Goal: Transaction & Acquisition: Purchase product/service

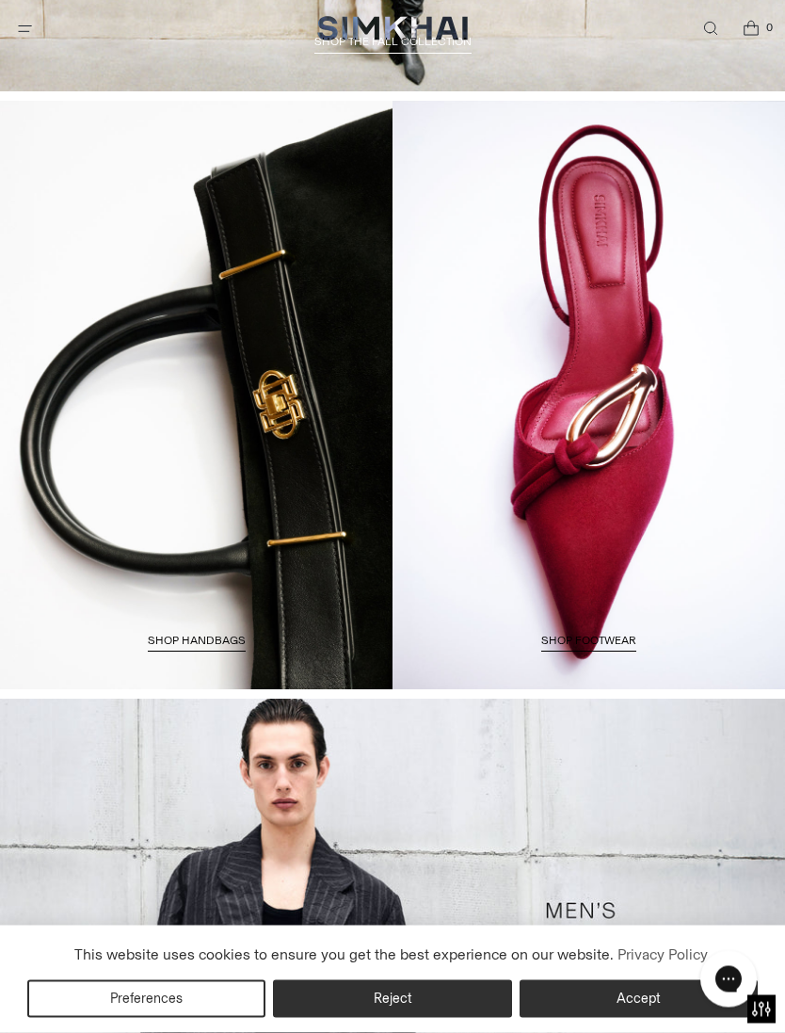
scroll to position [2137, 0]
click at [621, 634] on link "SHOP FOOTWEAR" at bounding box center [588, 643] width 95 height 19
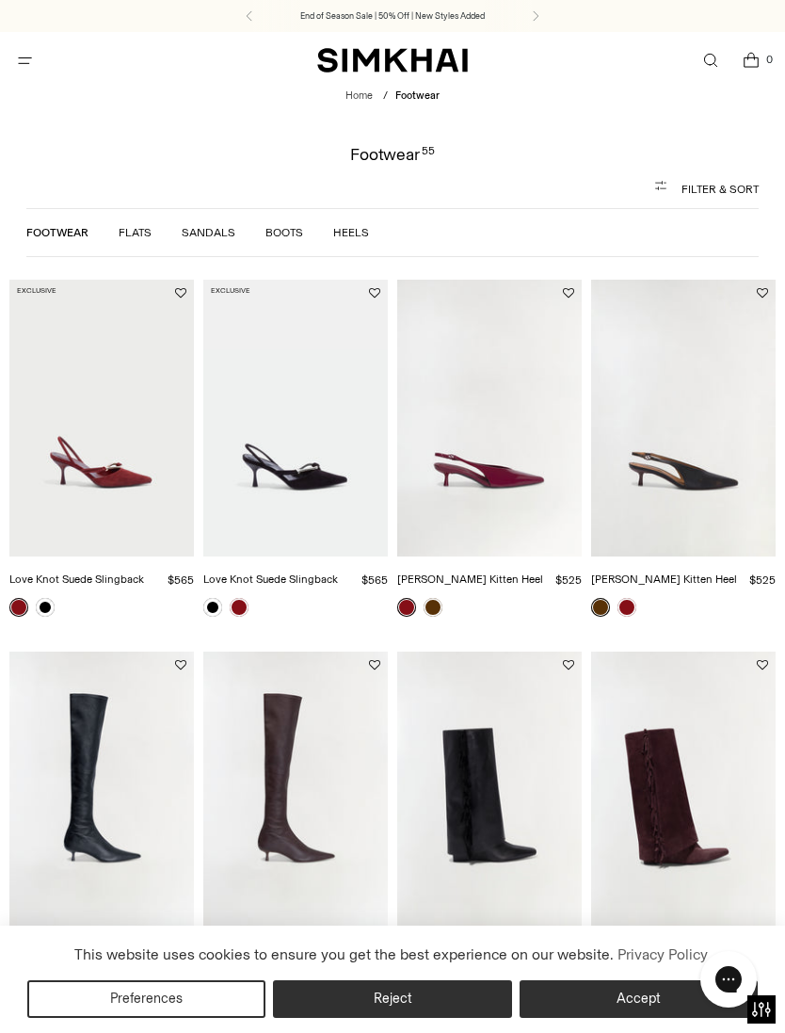
click at [121, 492] on img "Love Knot Suede Slingback" at bounding box center [101, 418] width 185 height 277
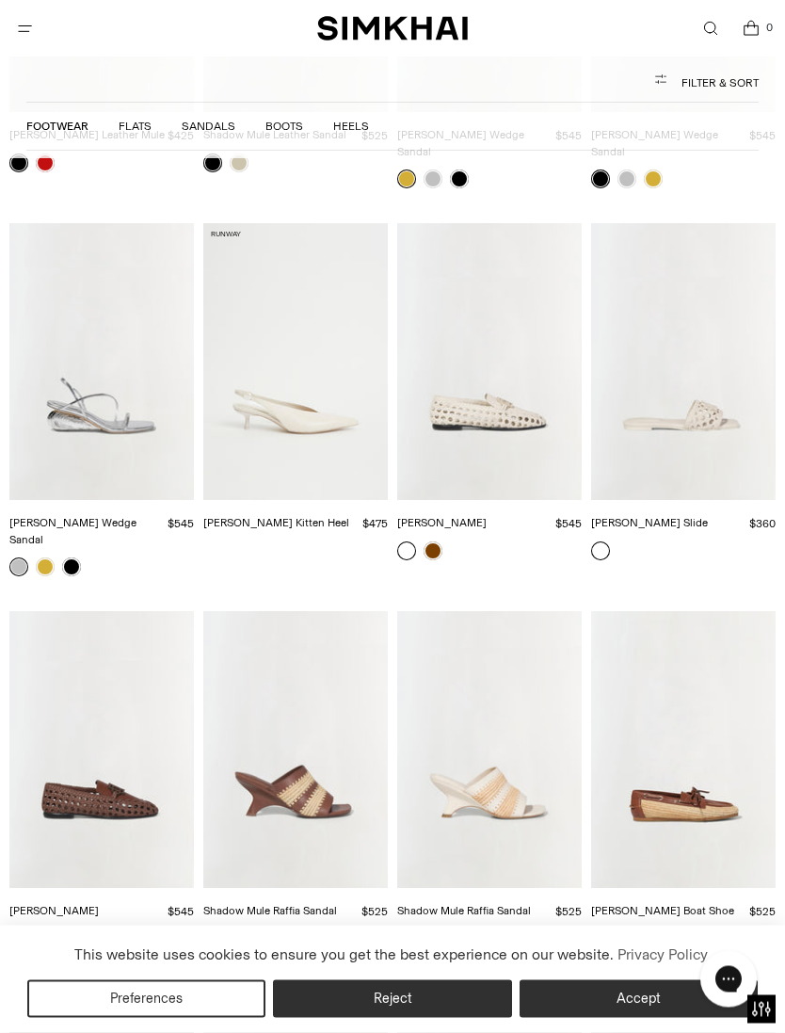
scroll to position [2756, 0]
click at [440, 541] on link at bounding box center [433, 550] width 19 height 19
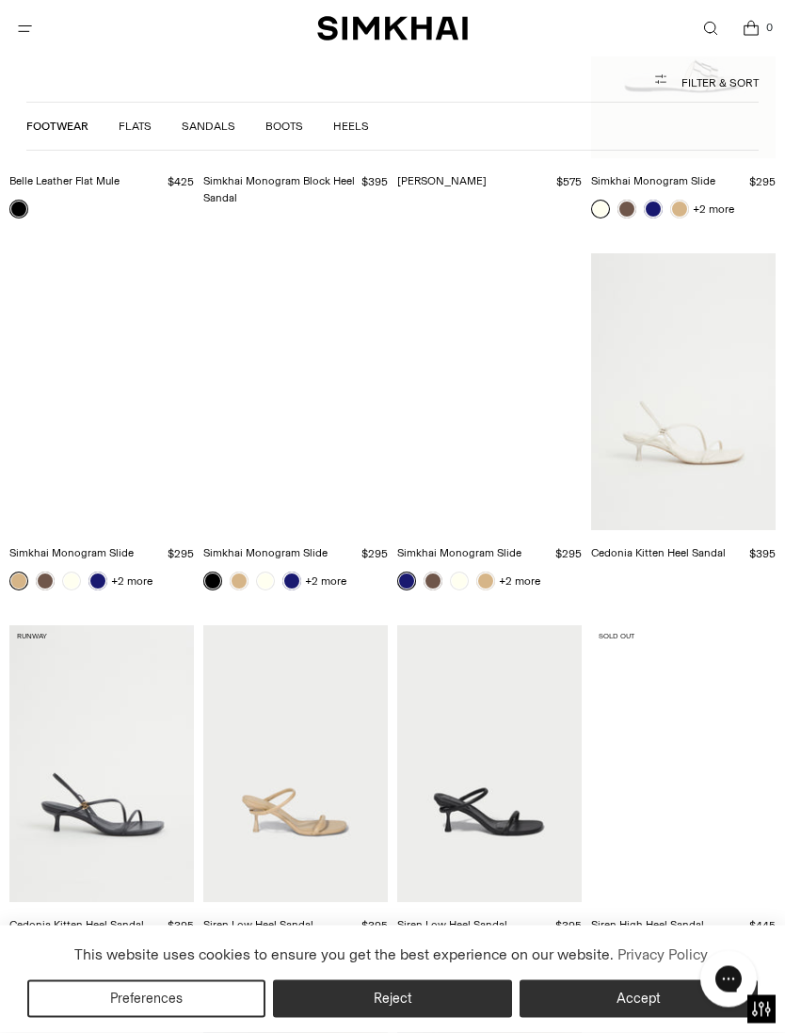
scroll to position [4225, 0]
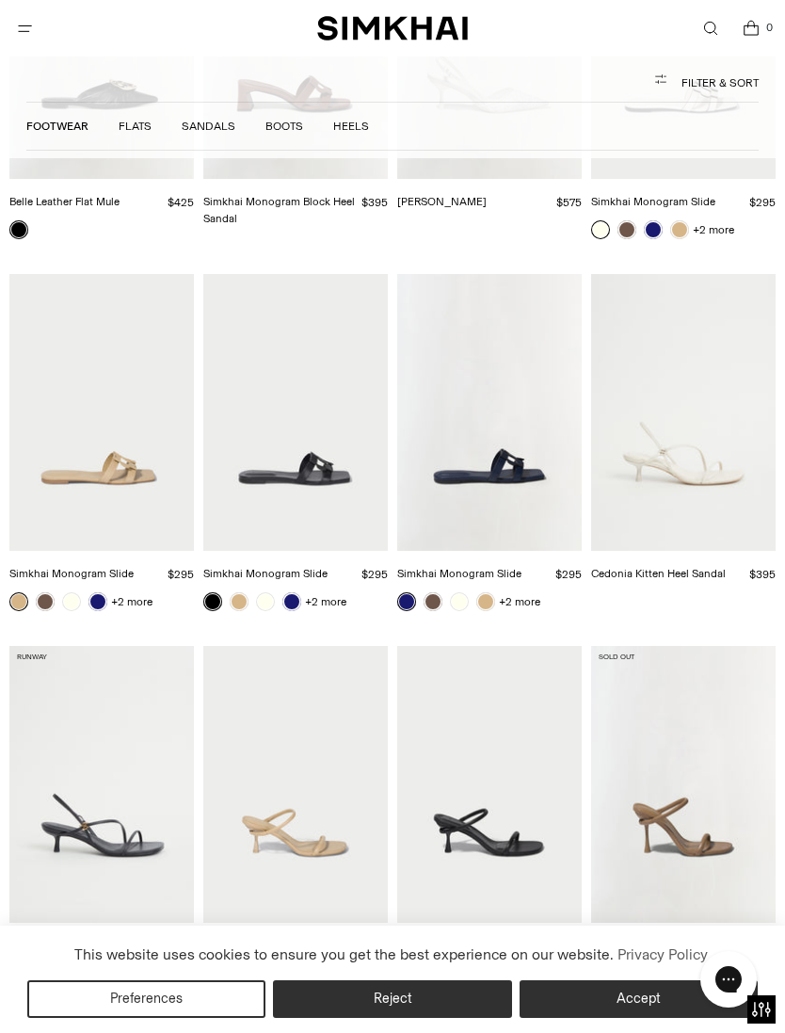
click at [413, 592] on link at bounding box center [406, 601] width 19 height 19
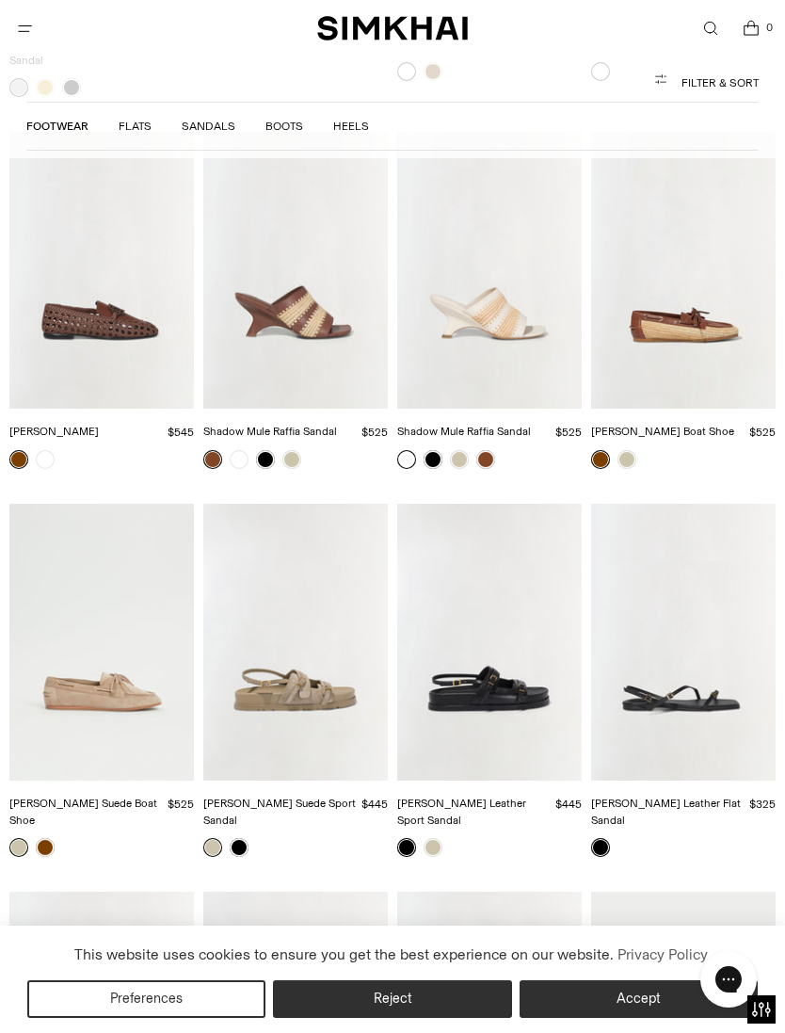
scroll to position [3205, 0]
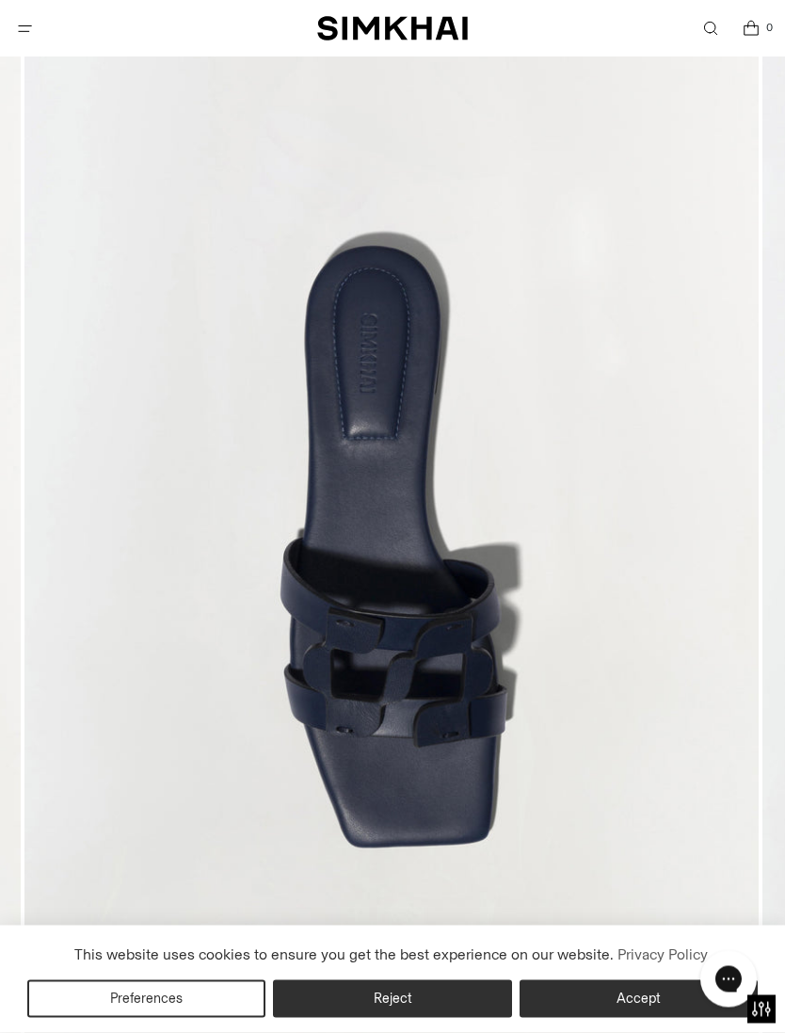
scroll to position [206, 0]
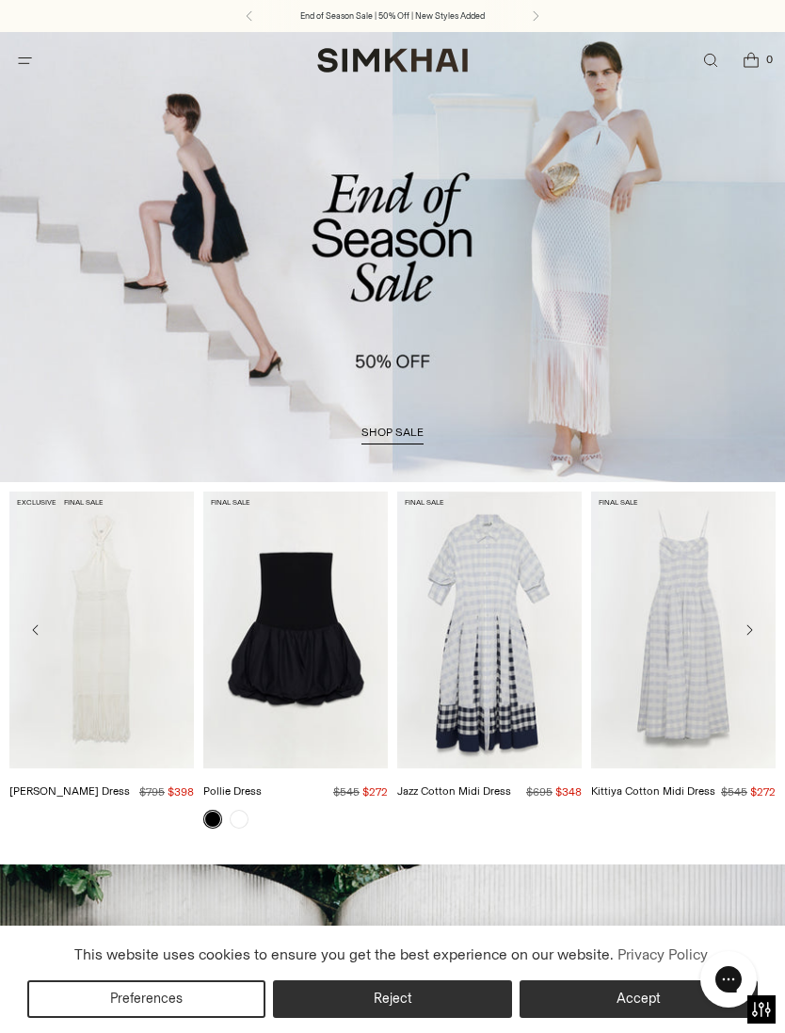
click at [401, 439] on span "shop sale" at bounding box center [393, 432] width 62 height 13
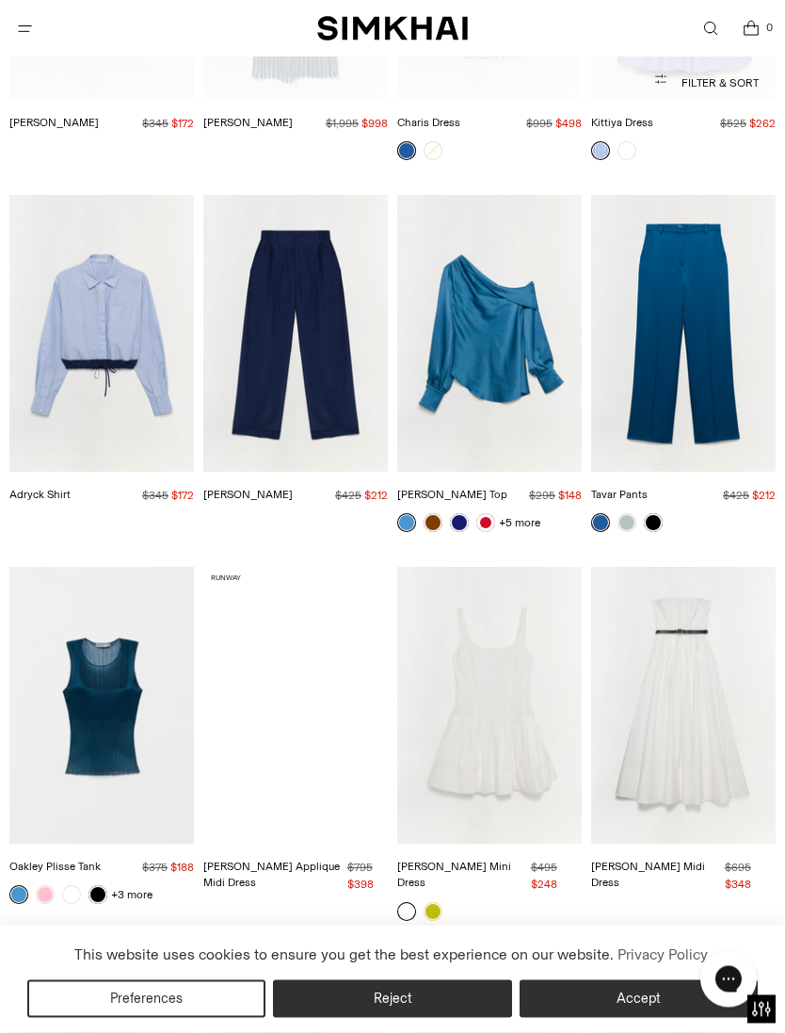
scroll to position [4157, 0]
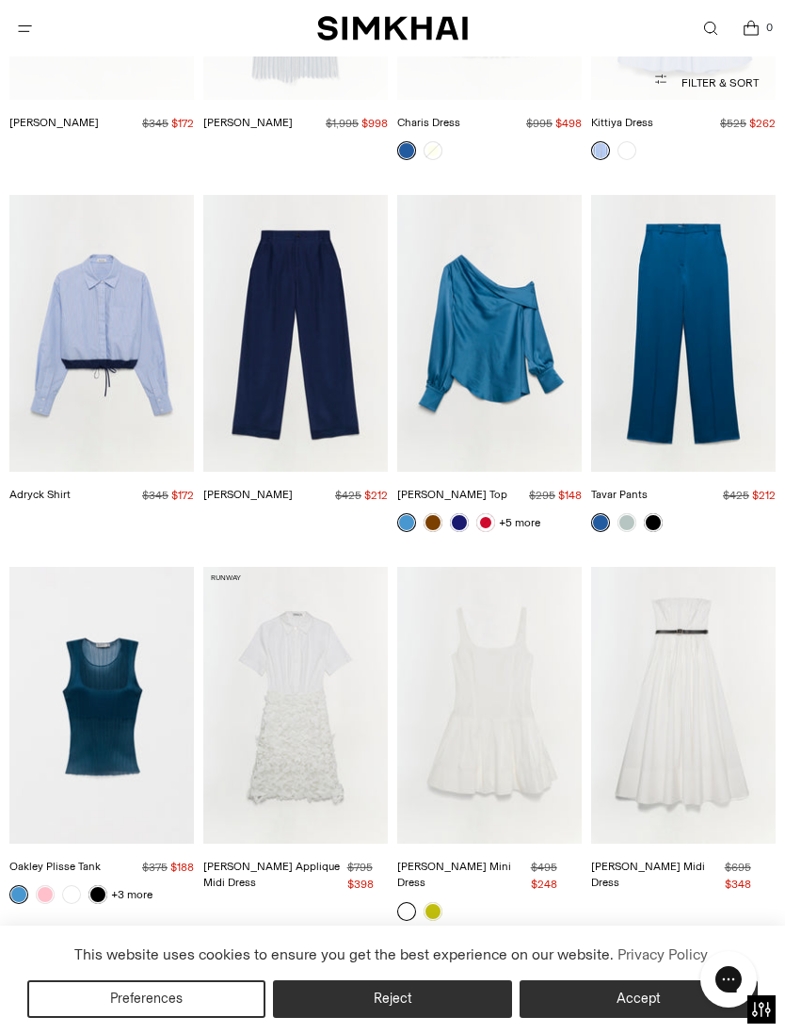
click at [468, 513] on link at bounding box center [459, 522] width 19 height 19
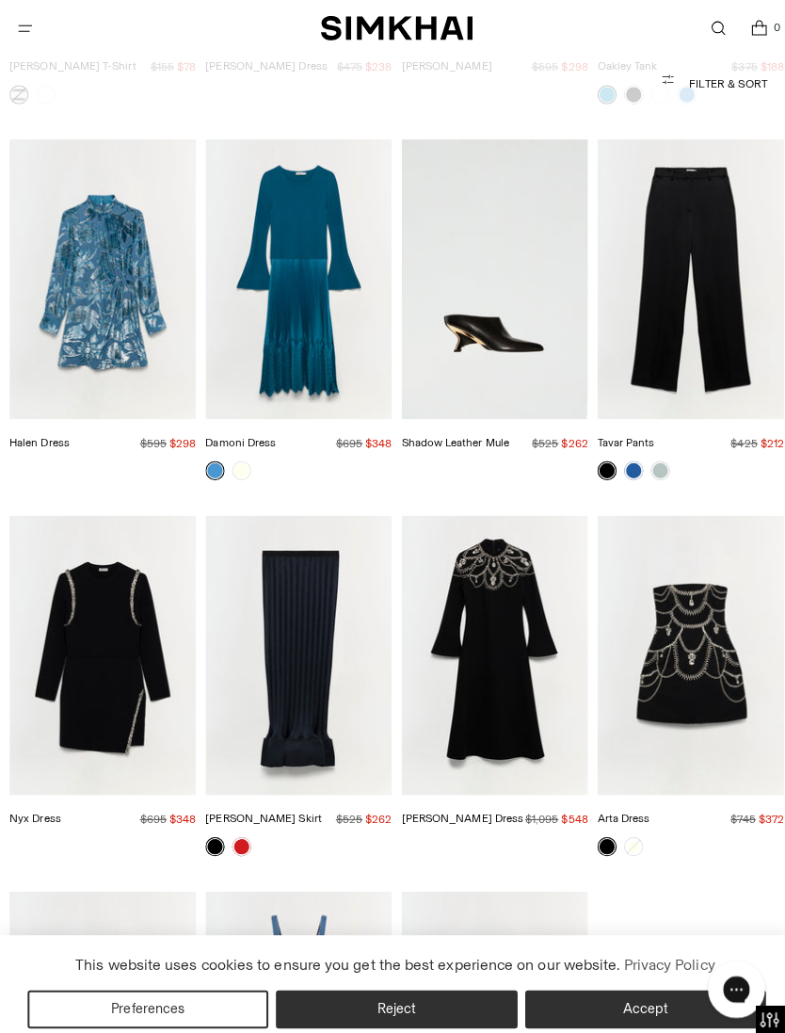
scroll to position [13180, 0]
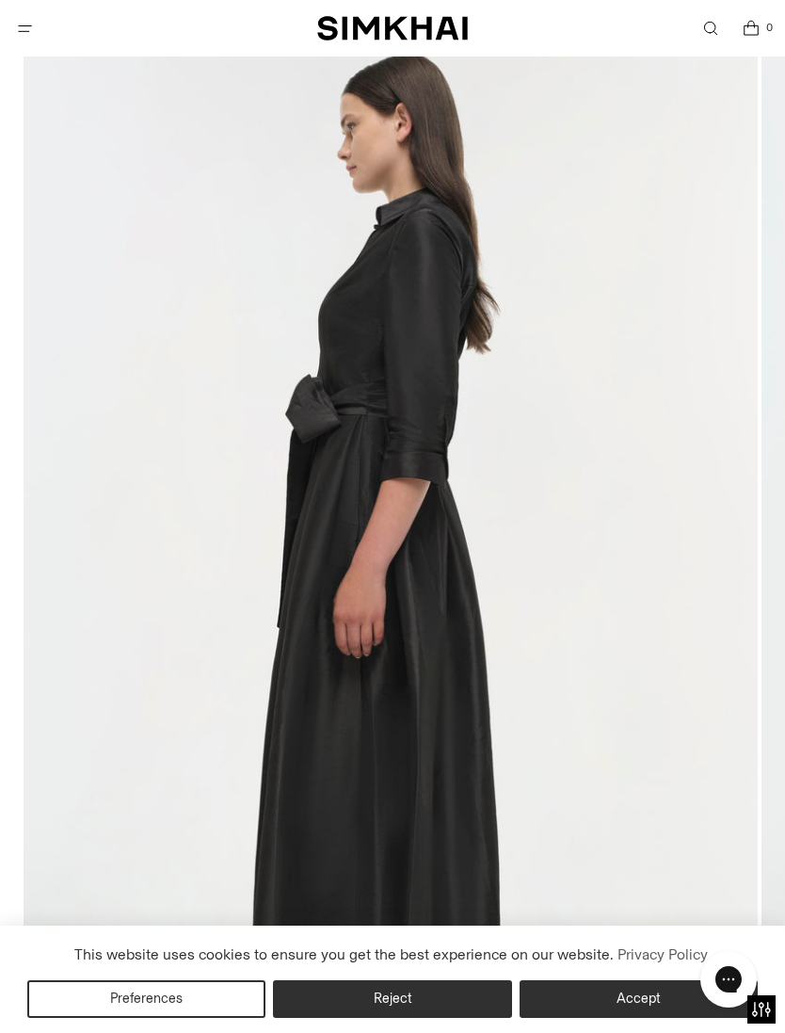
scroll to position [169, 0]
